Goal: Task Accomplishment & Management: Complete application form

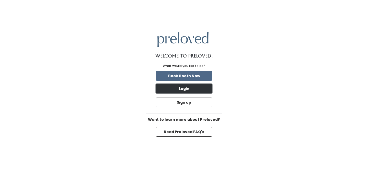
click at [180, 92] on button "Login" at bounding box center [184, 89] width 56 height 10
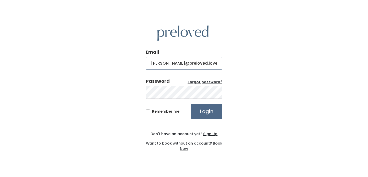
click at [175, 66] on input "Sandy@preloved.loveDion1126" at bounding box center [184, 63] width 77 height 13
type input "houston@preloved.love"
click at [191, 104] on input "Login" at bounding box center [206, 111] width 31 height 15
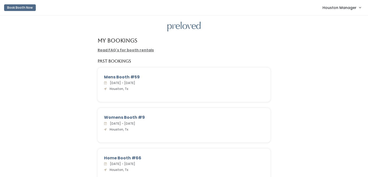
click at [339, 12] on link "Houston Manager" at bounding box center [342, 7] width 49 height 11
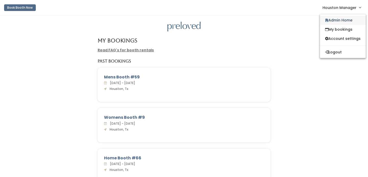
click at [337, 18] on link "Admin Home" at bounding box center [343, 20] width 46 height 9
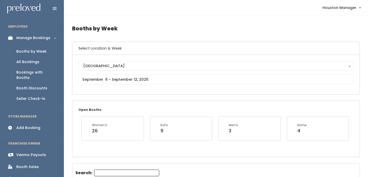
click at [56, 72] on link "Bookings with Booths" at bounding box center [32, 75] width 64 height 16
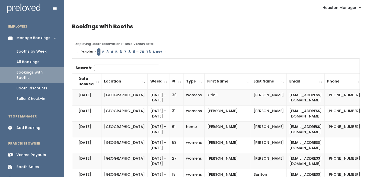
click at [170, 81] on th "#" at bounding box center [177, 81] width 14 height 16
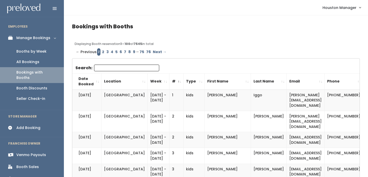
click at [170, 81] on th "#" at bounding box center [177, 81] width 14 height 16
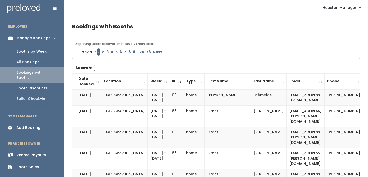
click at [104, 50] on link "2" at bounding box center [103, 51] width 4 height 7
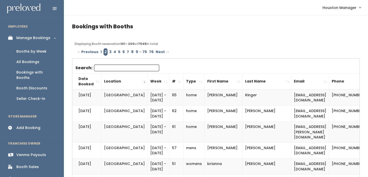
click at [170, 83] on th "#" at bounding box center [177, 81] width 14 height 16
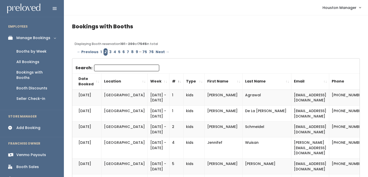
click at [170, 83] on th "#" at bounding box center [177, 81] width 14 height 16
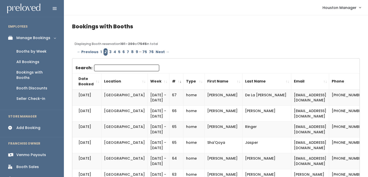
click at [108, 52] on link "3" at bounding box center [110, 51] width 4 height 7
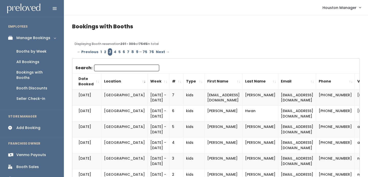
click at [170, 81] on th "#" at bounding box center [177, 81] width 14 height 16
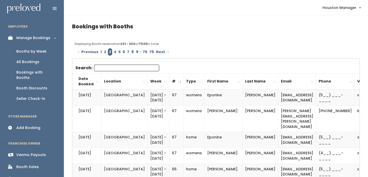
click at [37, 53] on div "Booths by Week" at bounding box center [31, 51] width 30 height 5
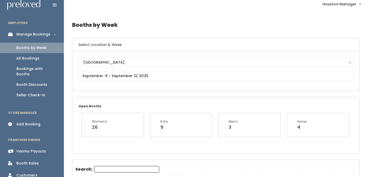
scroll to position [4, 0]
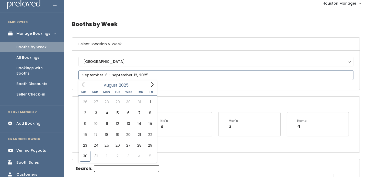
click at [108, 73] on input "text" at bounding box center [216, 75] width 275 height 10
type input "August 30 to September 5"
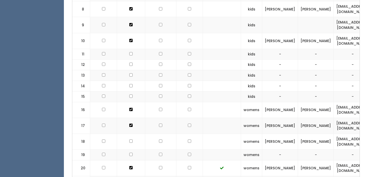
scroll to position [370, 0]
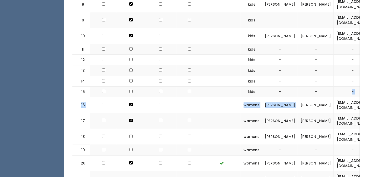
drag, startPoint x: 286, startPoint y: 93, endPoint x: 291, endPoint y: 1, distance: 92.8
click at [298, 76] on td "-" at bounding box center [316, 81] width 36 height 11
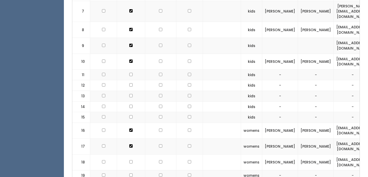
scroll to position [340, 0]
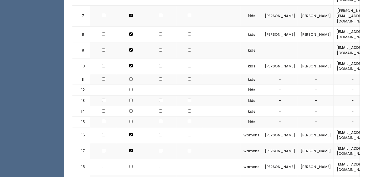
click at [334, 58] on td "[EMAIL_ADDRESS][DOMAIN_NAME]" at bounding box center [353, 66] width 38 height 16
click at [334, 58] on td "skwiegman@gmail.com" at bounding box center [353, 66] width 38 height 16
click at [334, 58] on td "[EMAIL_ADDRESS][DOMAIN_NAME]" at bounding box center [353, 66] width 38 height 16
copy tr "[EMAIL_ADDRESS][DOMAIN_NAME]"
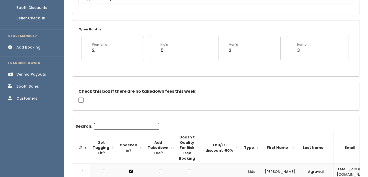
scroll to position [76, 0]
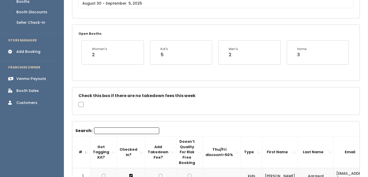
click at [28, 49] on div "Add Booking" at bounding box center [28, 51] width 24 height 5
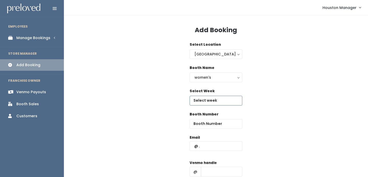
click at [206, 100] on input "text" at bounding box center [216, 101] width 53 height 10
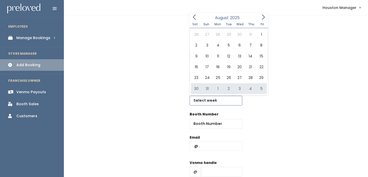
type input "[DATE] to [DATE]"
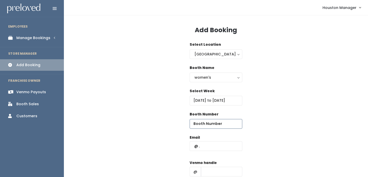
click at [202, 122] on input "number" at bounding box center [216, 124] width 53 height 10
type input "64"
click at [209, 143] on input "text" at bounding box center [216, 147] width 53 height 10
paste input "[EMAIL_ADDRESS][DOMAIN_NAME]"
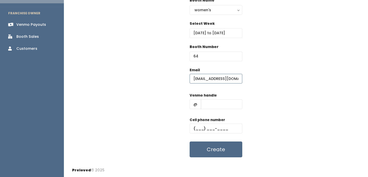
type input "[EMAIL_ADDRESS][DOMAIN_NAME]"
click at [208, 100] on input "text" at bounding box center [221, 105] width 41 height 10
type input "-"
click at [217, 128] on input "text" at bounding box center [216, 129] width 53 height 10
type input "(555) 555-5555"
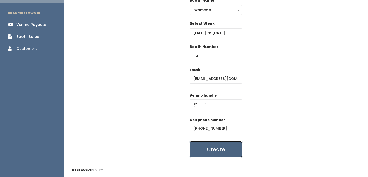
click at [219, 147] on button "Create" at bounding box center [216, 150] width 53 height 16
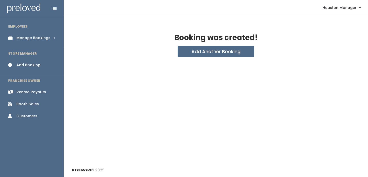
click at [44, 38] on div "Manage Bookings" at bounding box center [33, 37] width 34 height 5
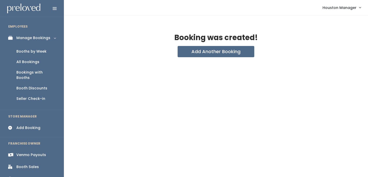
click at [41, 52] on div "Booths by Week" at bounding box center [31, 51] width 30 height 5
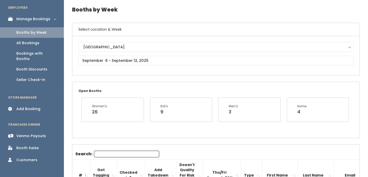
scroll to position [19, 0]
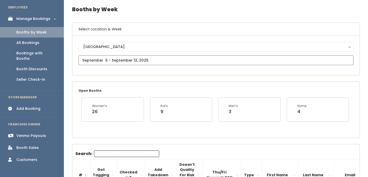
click at [134, 62] on input "text" at bounding box center [216, 61] width 275 height 10
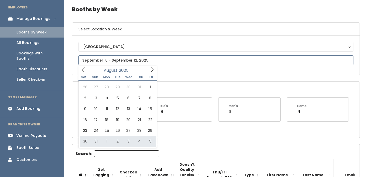
type input "August 30 to September 5"
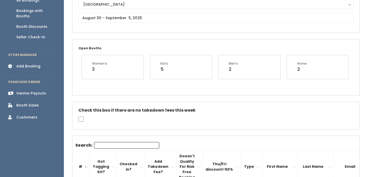
scroll to position [39, 0]
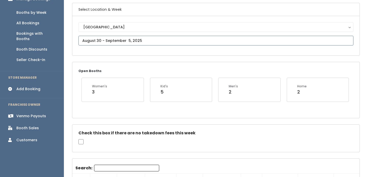
click at [106, 39] on input "text" at bounding box center [216, 41] width 275 height 10
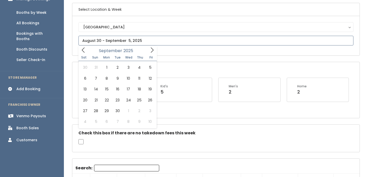
click at [149, 49] on span at bounding box center [152, 50] width 10 height 8
type input "September 13 to September 19"
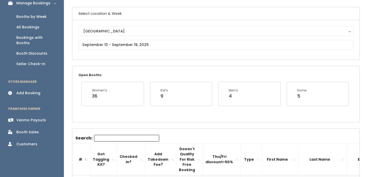
scroll to position [41, 0]
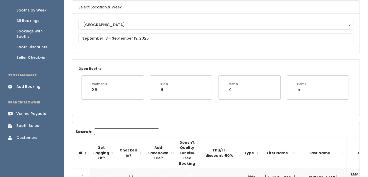
click at [111, 129] on input "Search:" at bounding box center [126, 132] width 65 height 7
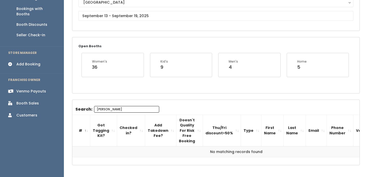
scroll to position [33, 0]
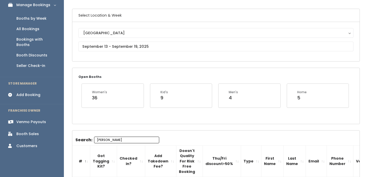
type input "alison"
click at [105, 49] on input "text" at bounding box center [216, 47] width 275 height 10
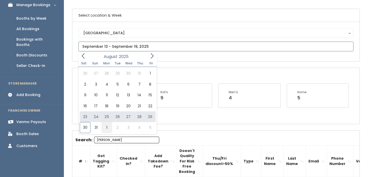
type input "August 30 to September 5"
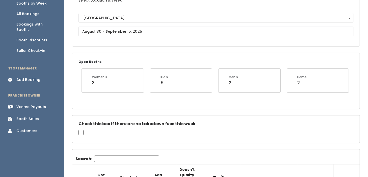
scroll to position [49, 0]
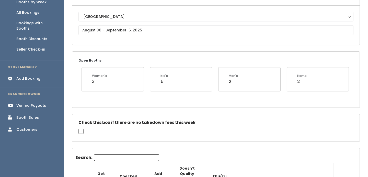
click at [99, 157] on input "Search:" at bounding box center [126, 158] width 65 height 7
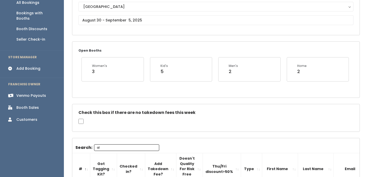
scroll to position [0, 0]
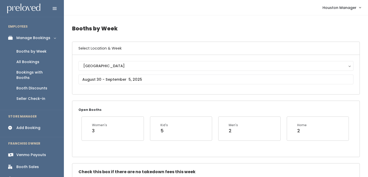
type input "al"
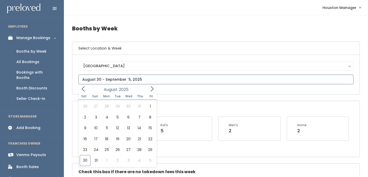
click at [106, 80] on input "text" at bounding box center [216, 80] width 275 height 10
click at [152, 87] on icon at bounding box center [152, 89] width 6 height 6
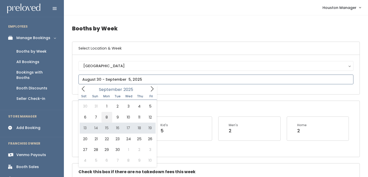
type input "September 6 to September 12"
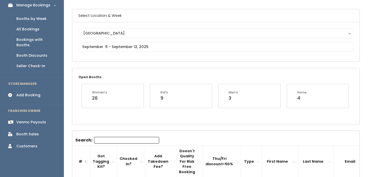
scroll to position [38, 0]
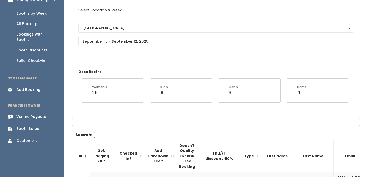
click at [116, 135] on input "Search:" at bounding box center [126, 135] width 65 height 7
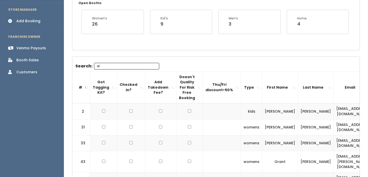
scroll to position [0, 0]
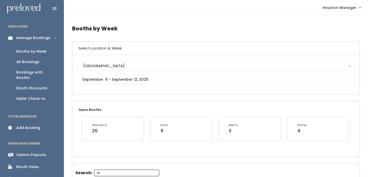
type input "al"
click at [124, 80] on input "text" at bounding box center [216, 80] width 275 height 10
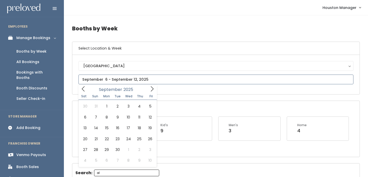
click at [151, 89] on icon at bounding box center [152, 89] width 6 height 6
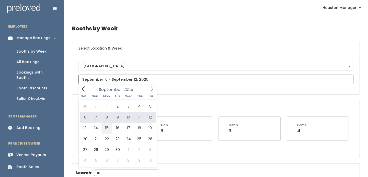
type input "[DATE] to [DATE]"
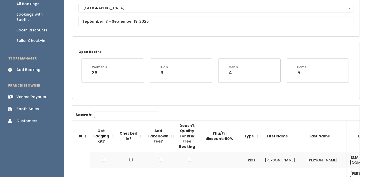
scroll to position [69, 0]
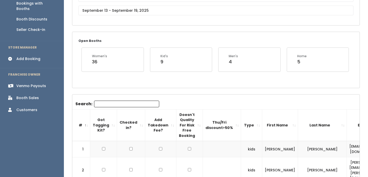
click at [109, 102] on input "Search:" at bounding box center [126, 104] width 65 height 7
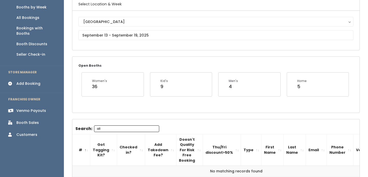
scroll to position [31, 0]
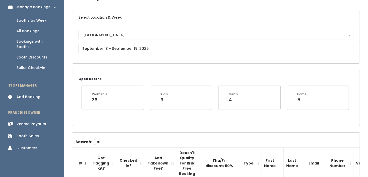
type input "all"
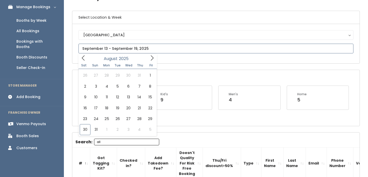
click at [111, 52] on input "text" at bounding box center [216, 49] width 275 height 10
click at [153, 55] on icon at bounding box center [152, 58] width 6 height 6
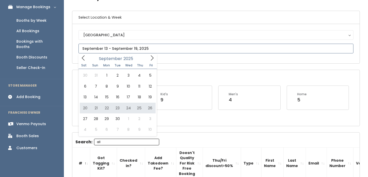
type input "September 20 to September 26"
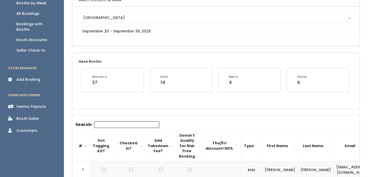
click at [110, 124] on input "Search:" at bounding box center [126, 125] width 65 height 7
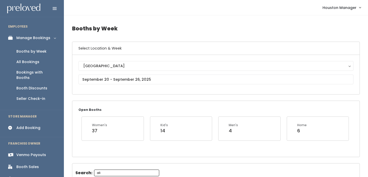
type input "ali"
click at [100, 82] on input "text" at bounding box center [216, 80] width 275 height 10
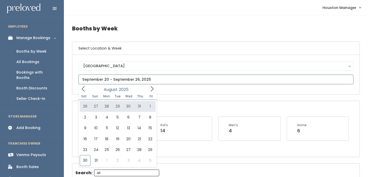
click at [149, 91] on icon at bounding box center [152, 89] width 6 height 6
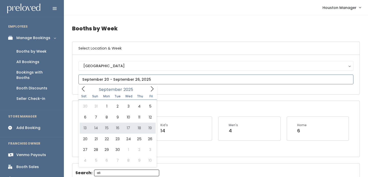
type input "September 13 to September 19"
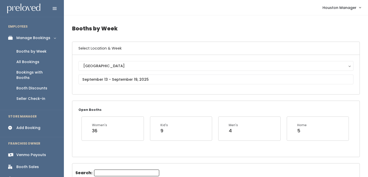
scroll to position [39, 0]
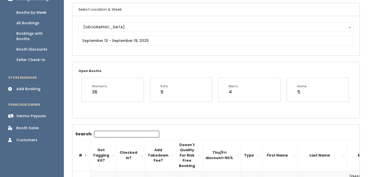
click at [113, 135] on input "Search:" at bounding box center [126, 134] width 65 height 7
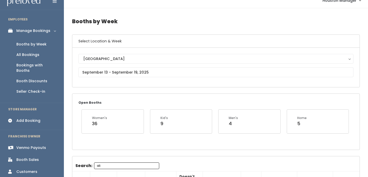
scroll to position [0, 0]
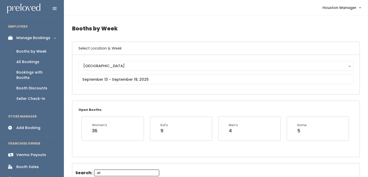
type input "ali"
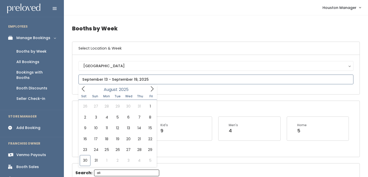
click at [115, 83] on input "text" at bounding box center [216, 80] width 275 height 10
click at [153, 88] on icon at bounding box center [152, 89] width 6 height 6
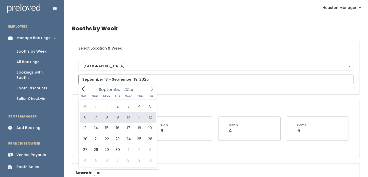
type input "September 6 to September 12"
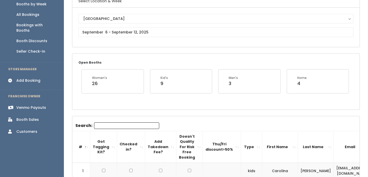
scroll to position [47, 0]
click at [117, 126] on input "Search:" at bounding box center [126, 126] width 65 height 7
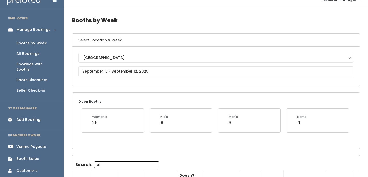
scroll to position [0, 0]
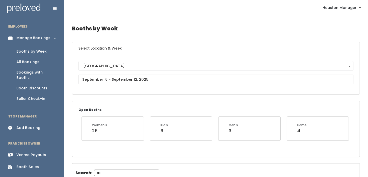
type input "ali"
click at [99, 80] on input "text" at bounding box center [216, 80] width 275 height 10
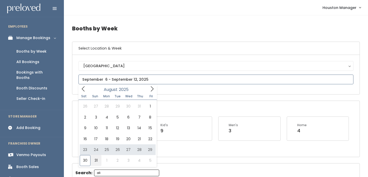
type input "August 30 to September 5"
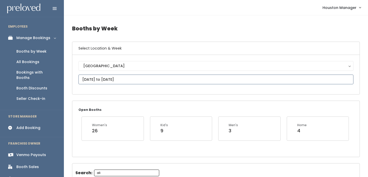
scroll to position [20, 0]
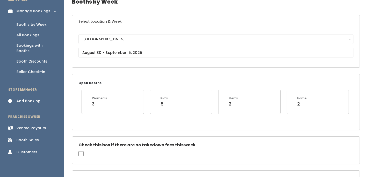
scroll to position [47, 0]
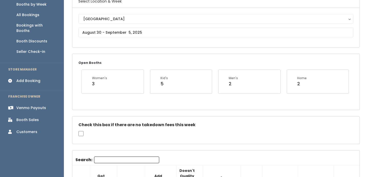
click at [104, 157] on input "Search:" at bounding box center [126, 160] width 65 height 7
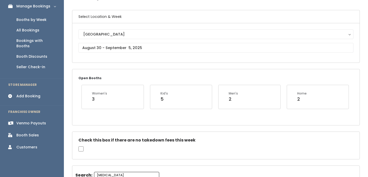
scroll to position [28, 0]
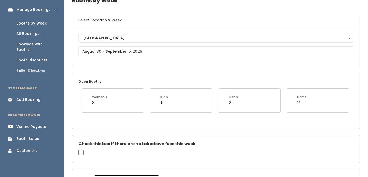
type input "[MEDICAL_DATA]"
